Goal: Check status: Check status

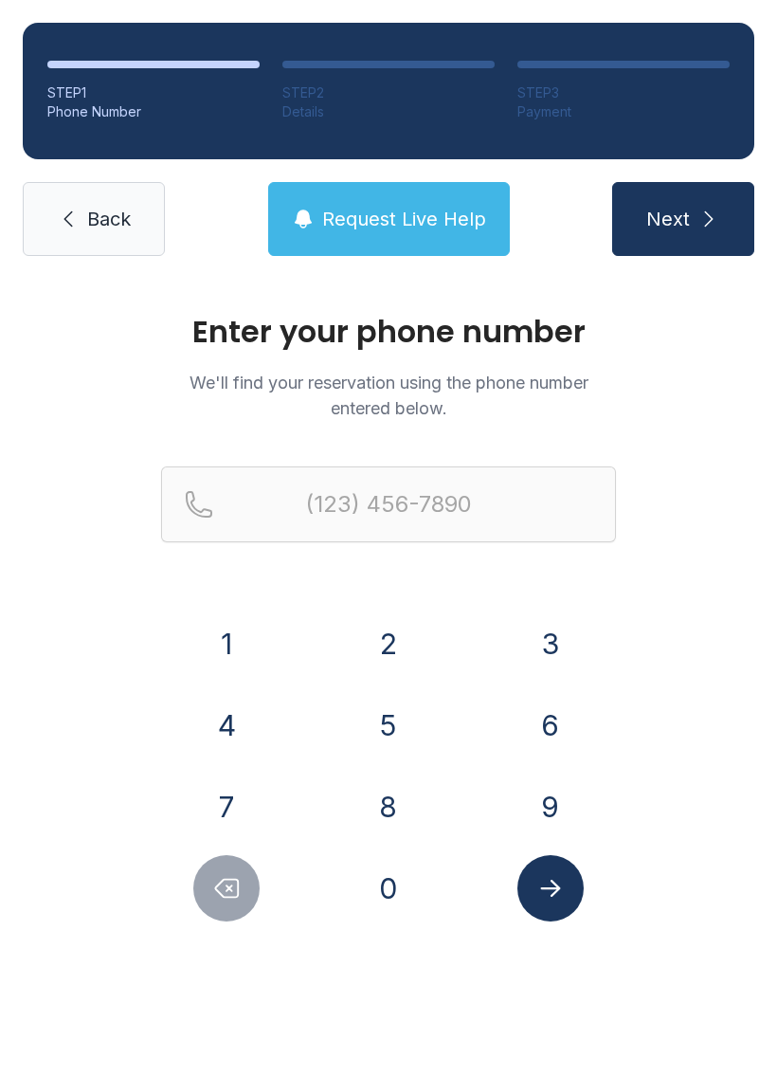
click at [541, 649] on button "3" at bounding box center [551, 644] width 66 height 66
click at [413, 908] on button "0" at bounding box center [389, 888] width 66 height 66
click at [390, 728] on button "5" at bounding box center [389, 725] width 66 height 66
click at [538, 829] on button "9" at bounding box center [551, 807] width 66 height 66
click at [566, 733] on button "6" at bounding box center [551, 725] width 66 height 66
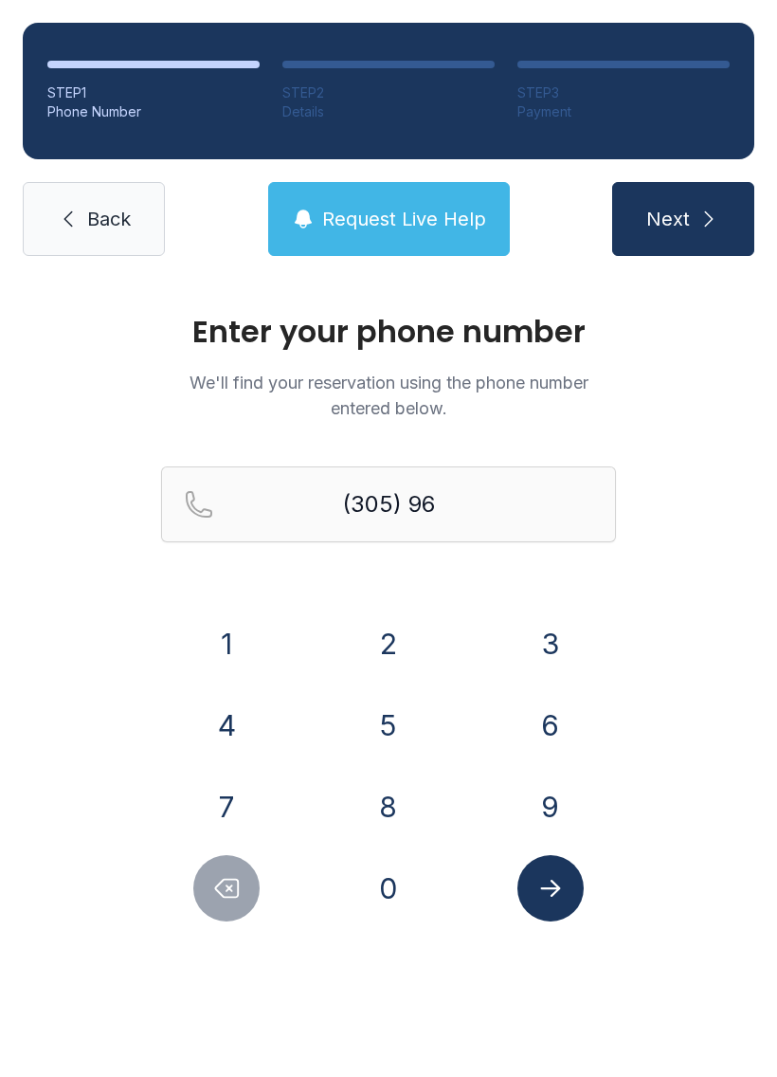
click at [391, 734] on button "5" at bounding box center [389, 725] width 66 height 66
click at [543, 624] on button "3" at bounding box center [551, 644] width 66 height 66
click at [409, 901] on button "0" at bounding box center [389, 888] width 66 height 66
click at [241, 801] on button "7" at bounding box center [226, 807] width 66 height 66
click at [527, 659] on button "3" at bounding box center [551, 644] width 66 height 66
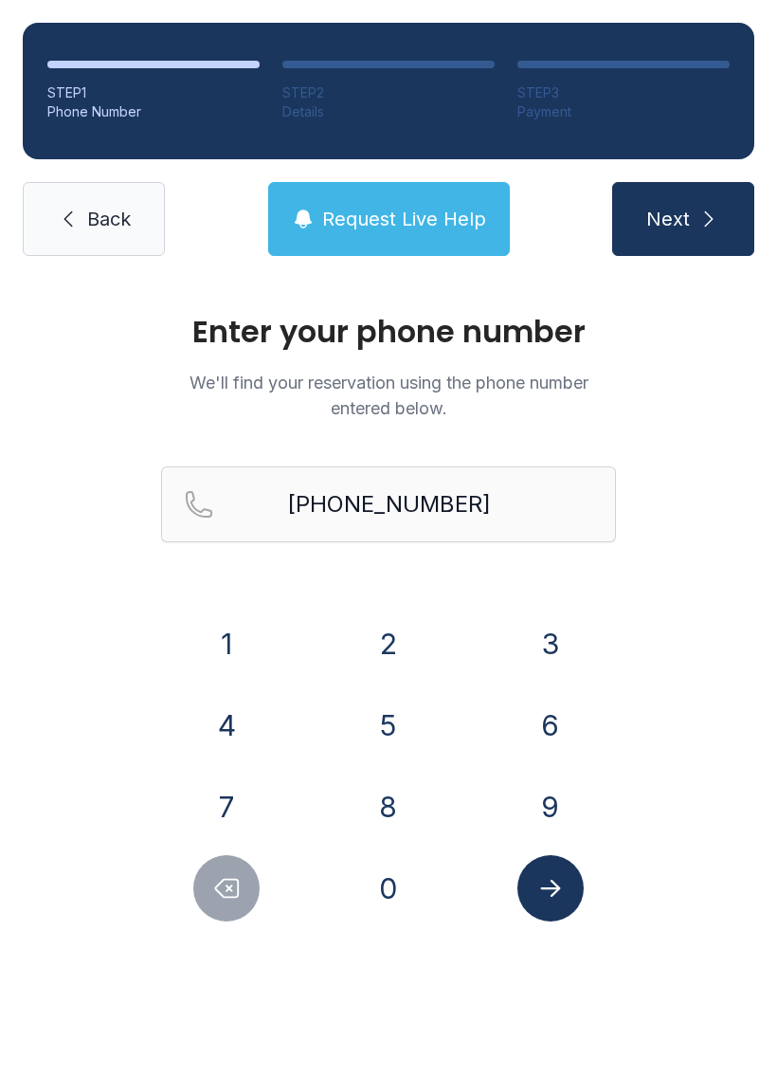
click at [674, 224] on span "Next" at bounding box center [669, 219] width 44 height 27
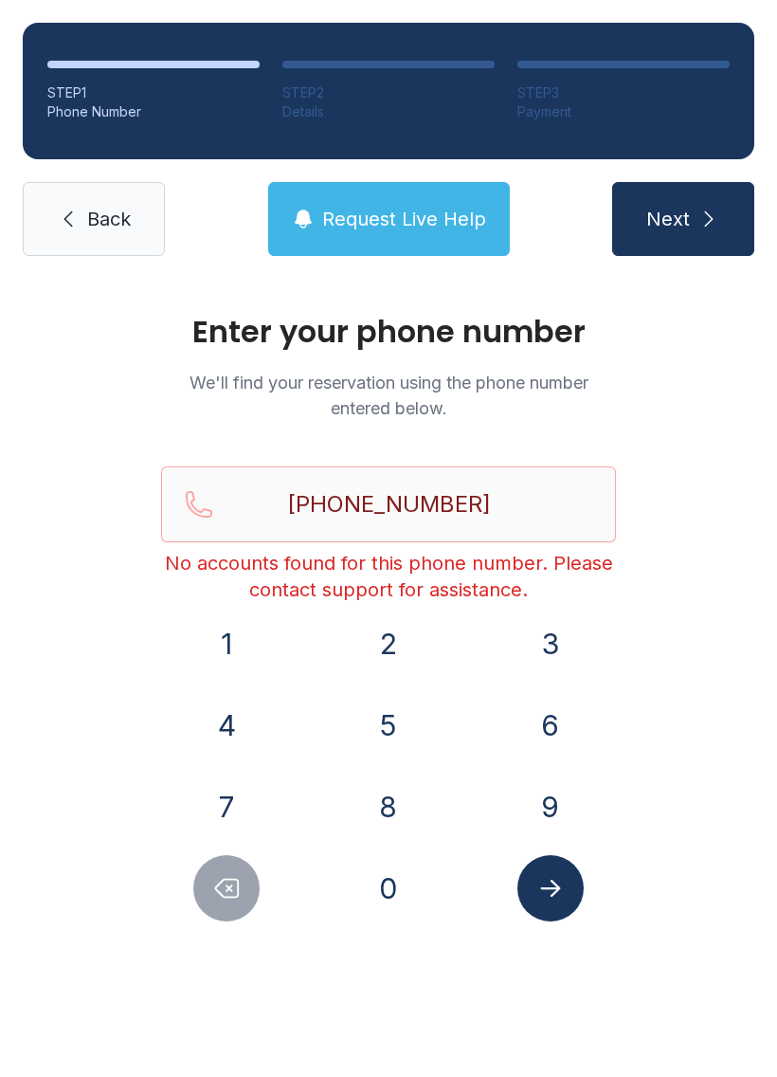
click at [227, 914] on button "Delete number" at bounding box center [226, 888] width 66 height 66
type input "(305) 965-307"
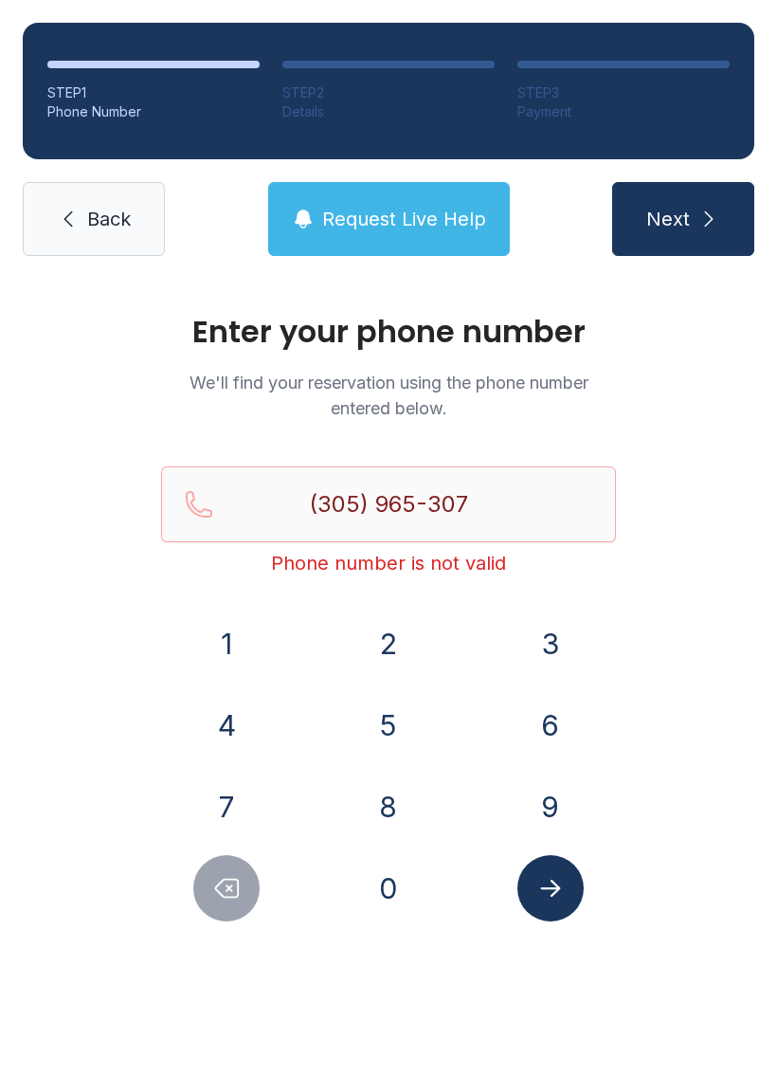
click at [100, 224] on span "Back" at bounding box center [109, 219] width 44 height 27
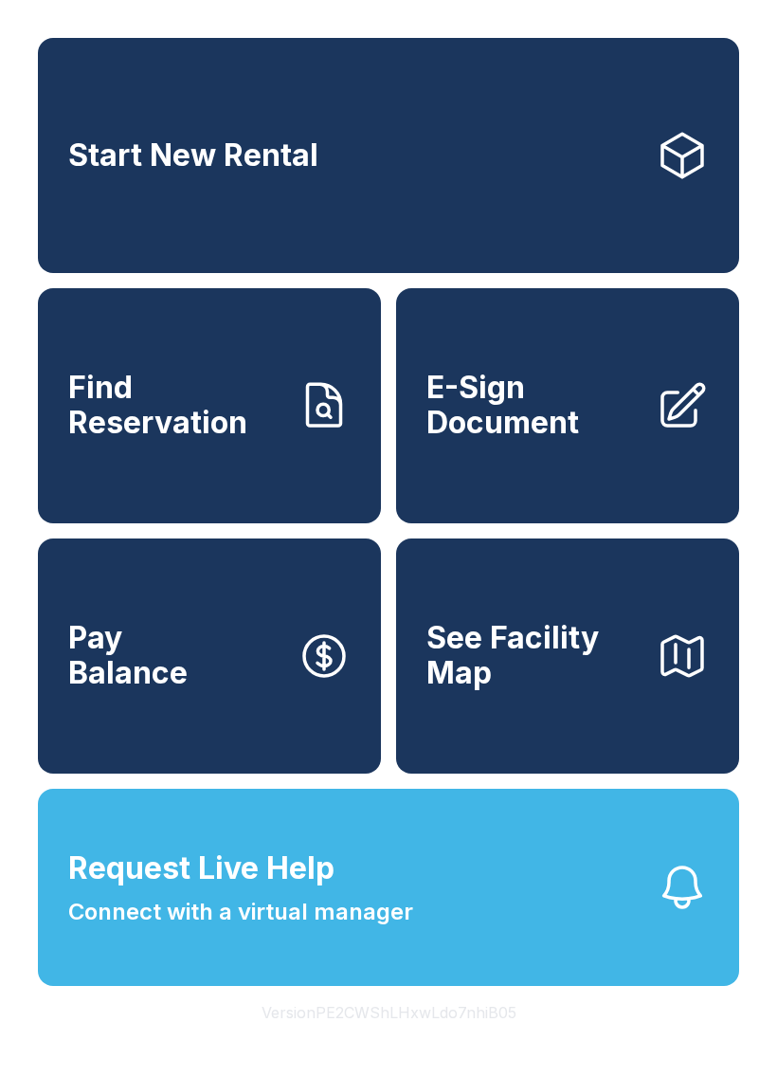
click at [466, 951] on button "Request Live Help Connect with a virtual manager" at bounding box center [389, 887] width 702 height 197
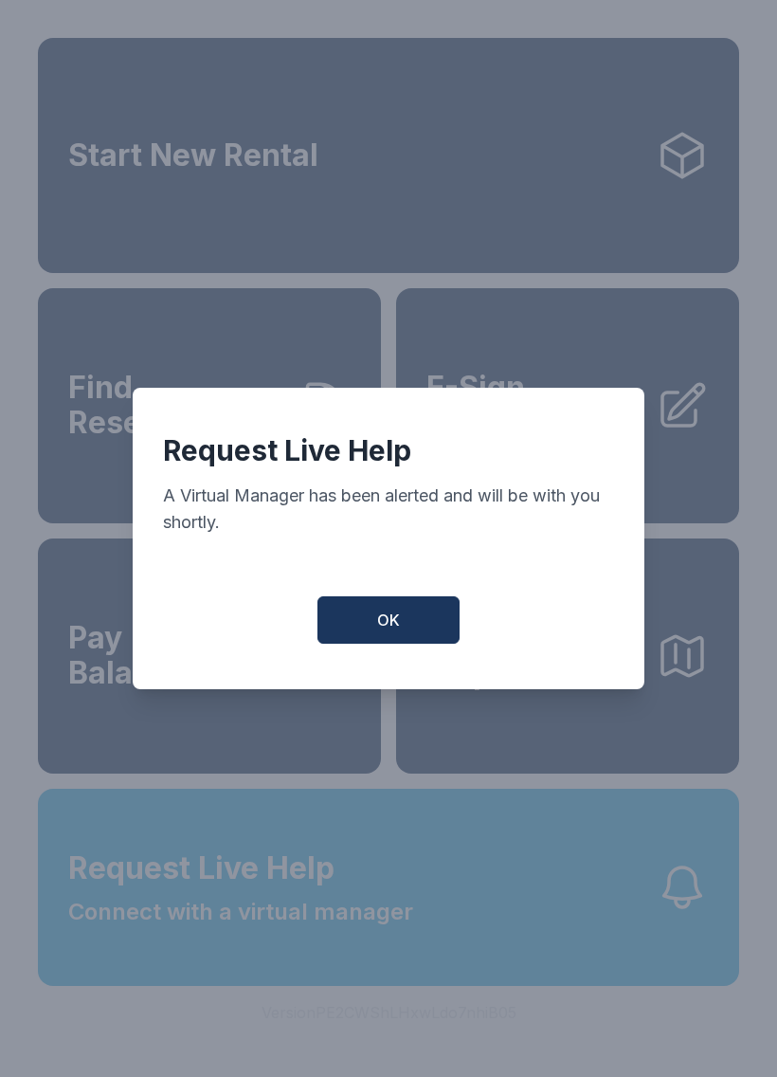
click at [395, 643] on button "OK" at bounding box center [389, 619] width 142 height 47
